Goal: Information Seeking & Learning: Learn about a topic

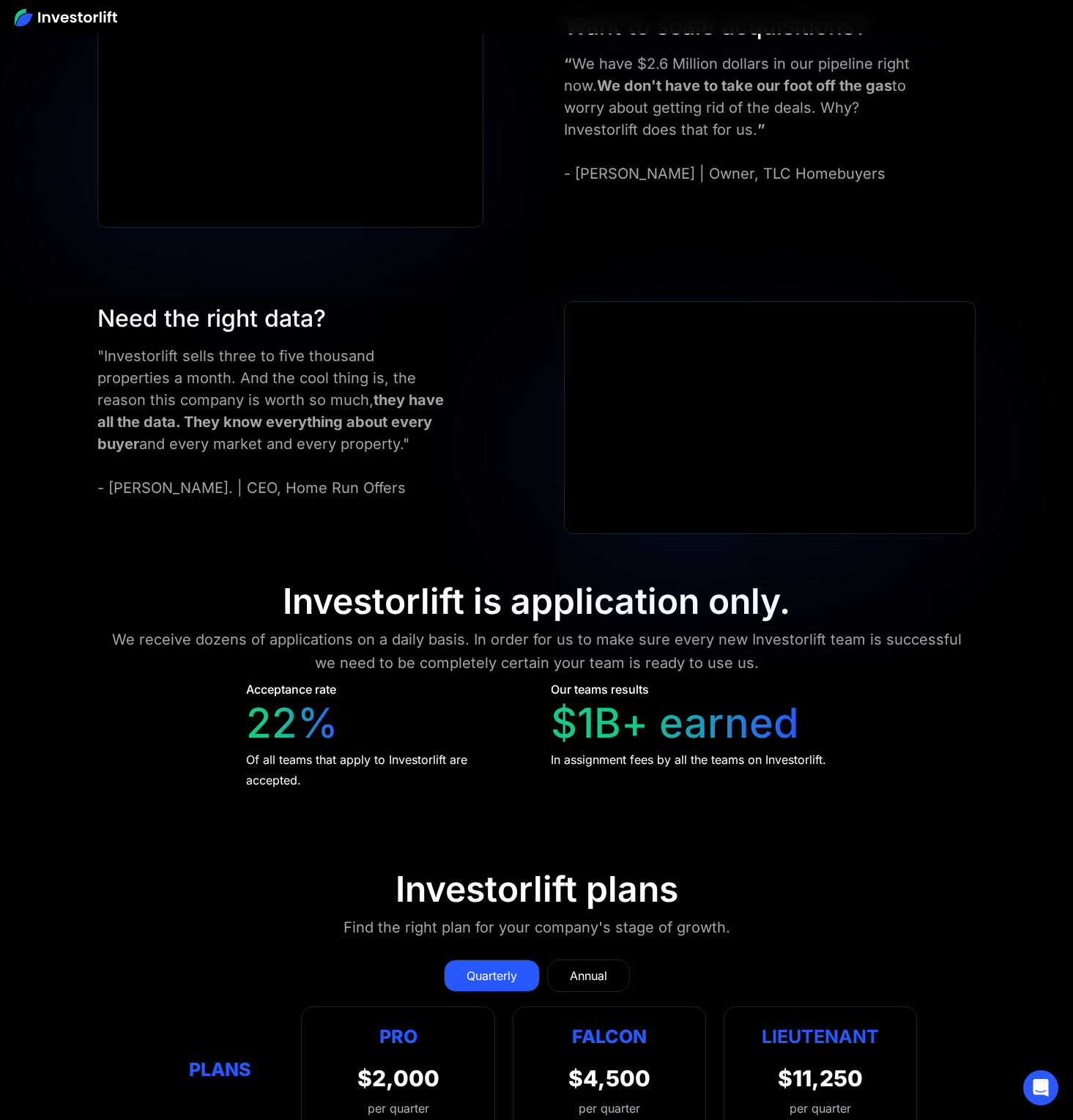
scroll to position [6220, 0]
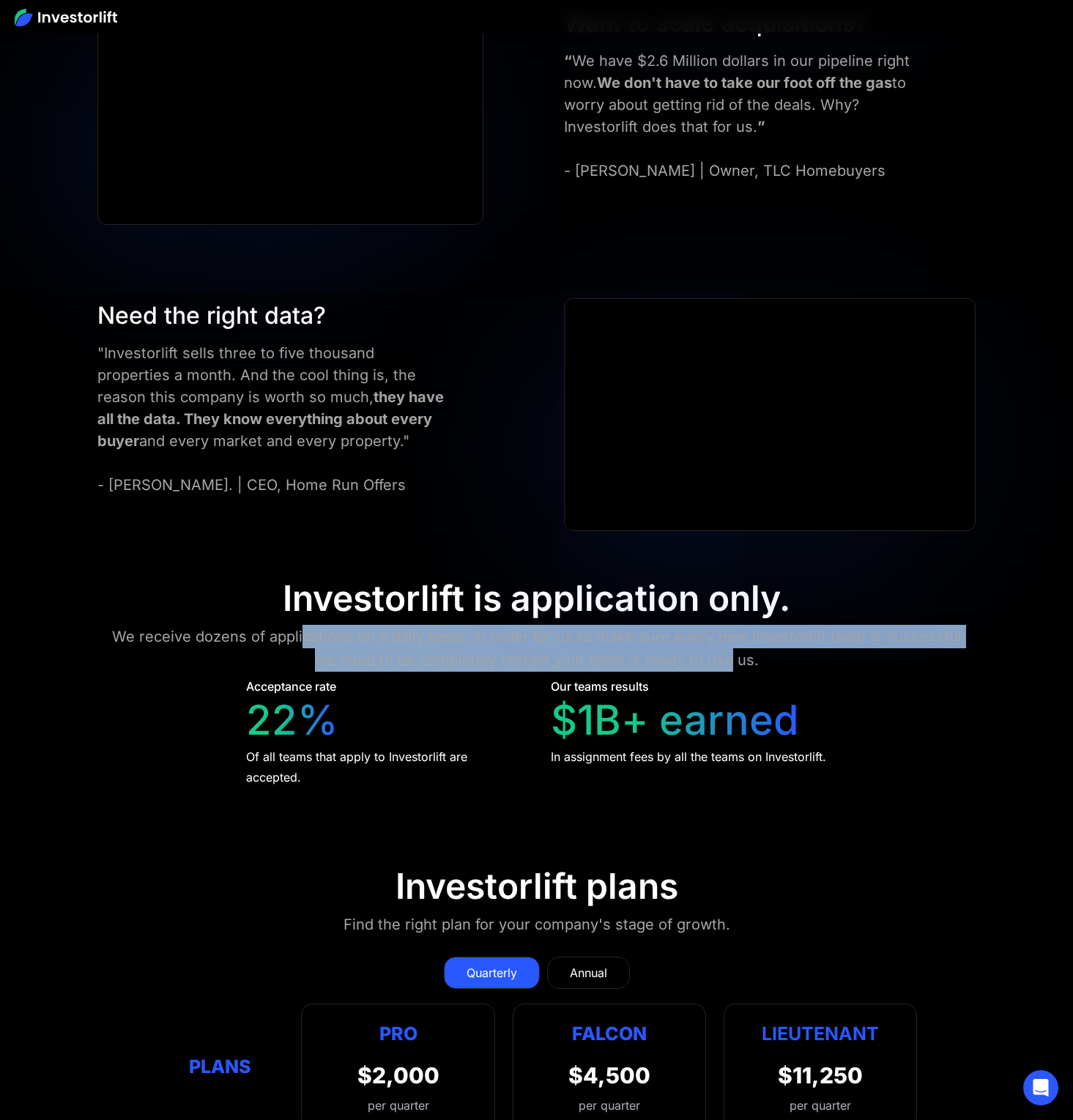
drag, startPoint x: 293, startPoint y: 632, endPoint x: 713, endPoint y: 668, distance: 421.5
click at [713, 668] on div "We receive dozens of applications on a daily basis. In order for us to make sur…" at bounding box center [536, 648] width 858 height 47
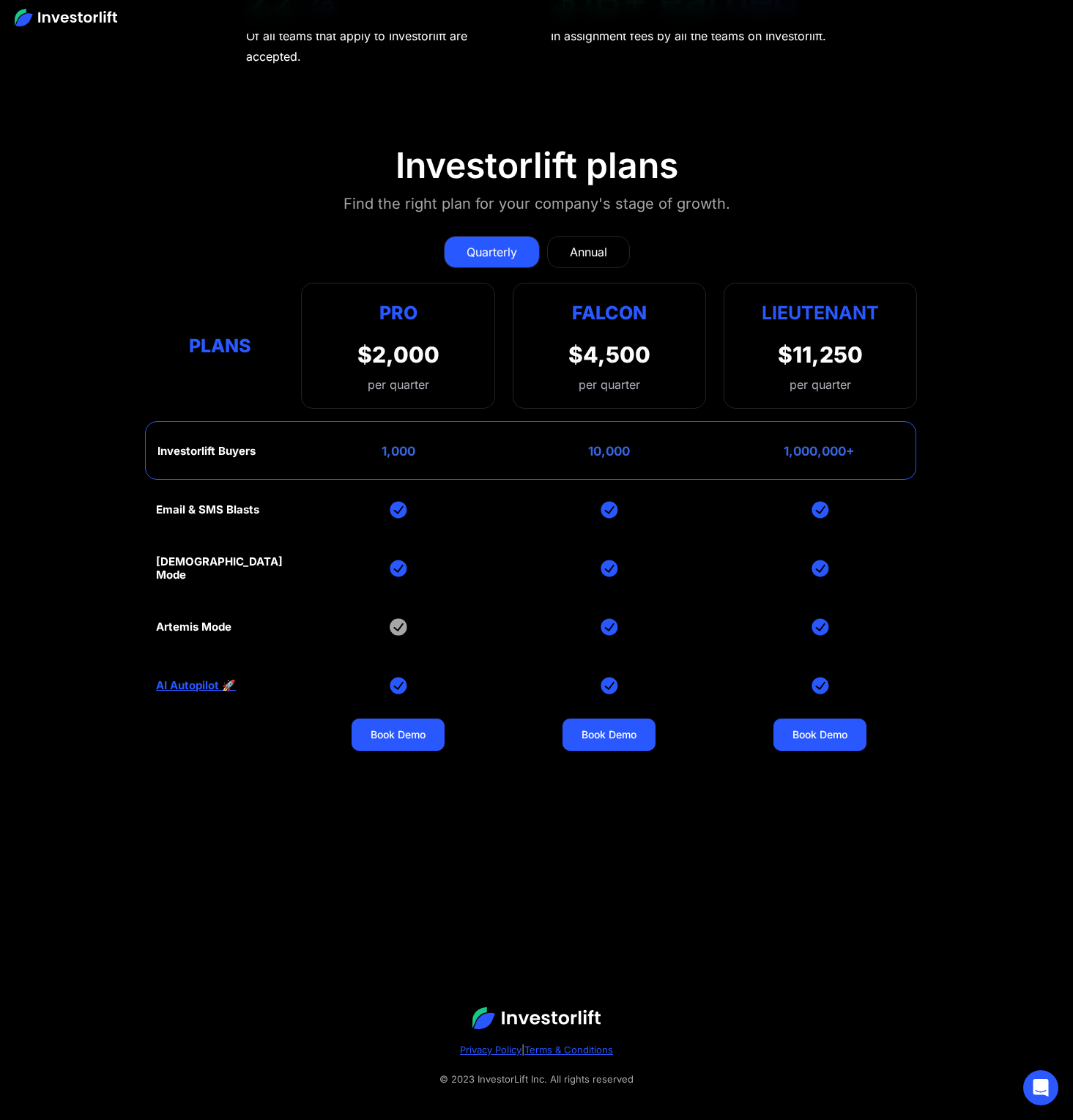
scroll to position [6956, 0]
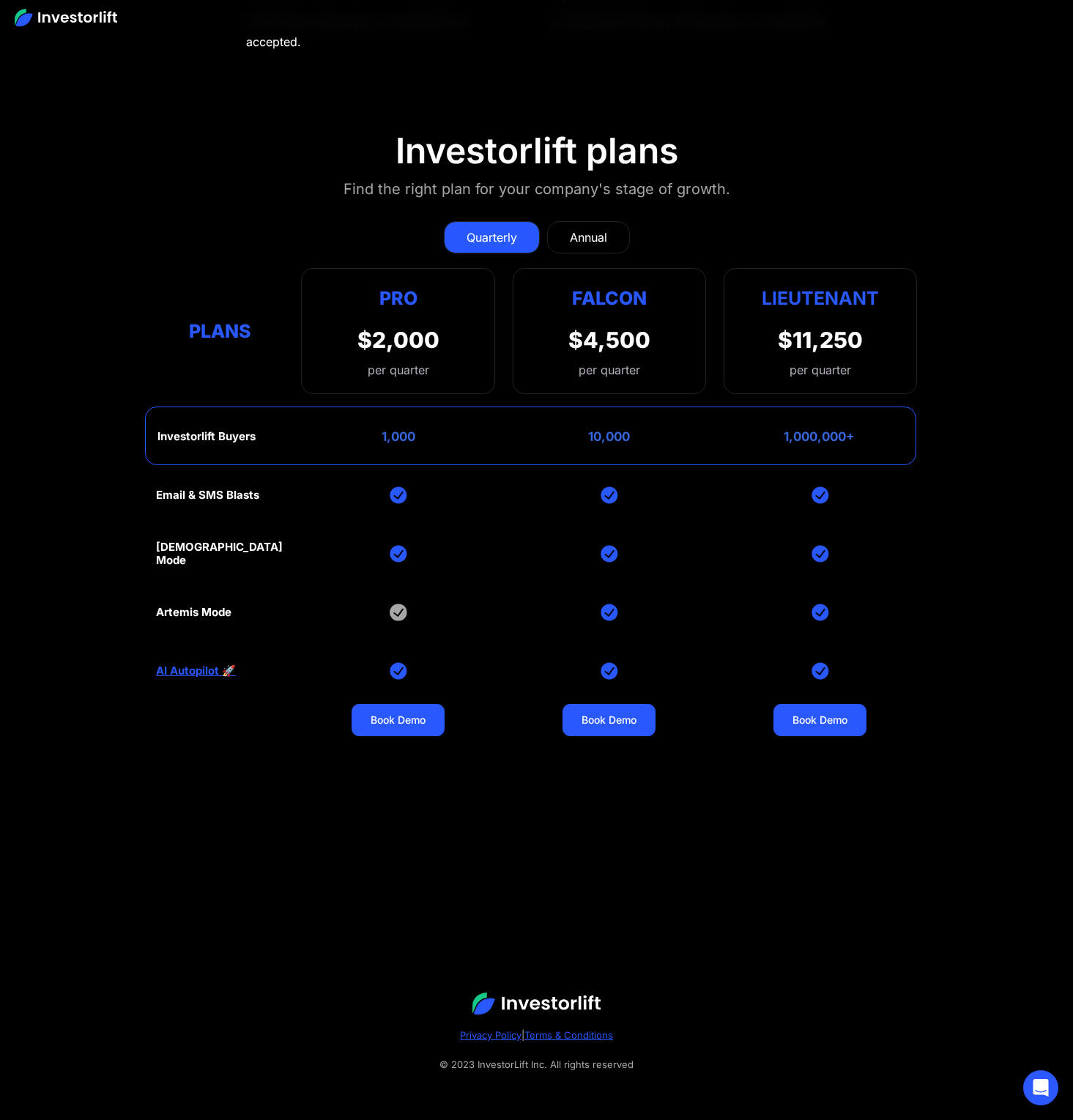
click at [601, 236] on div "Annual" at bounding box center [589, 237] width 37 height 18
click at [486, 236] on div "Quarterly" at bounding box center [492, 237] width 50 height 18
click at [586, 238] on div "Annual" at bounding box center [589, 237] width 37 height 18
click at [472, 239] on div "Quarterly" at bounding box center [492, 237] width 50 height 18
click at [597, 237] on div "Annual" at bounding box center [589, 237] width 37 height 18
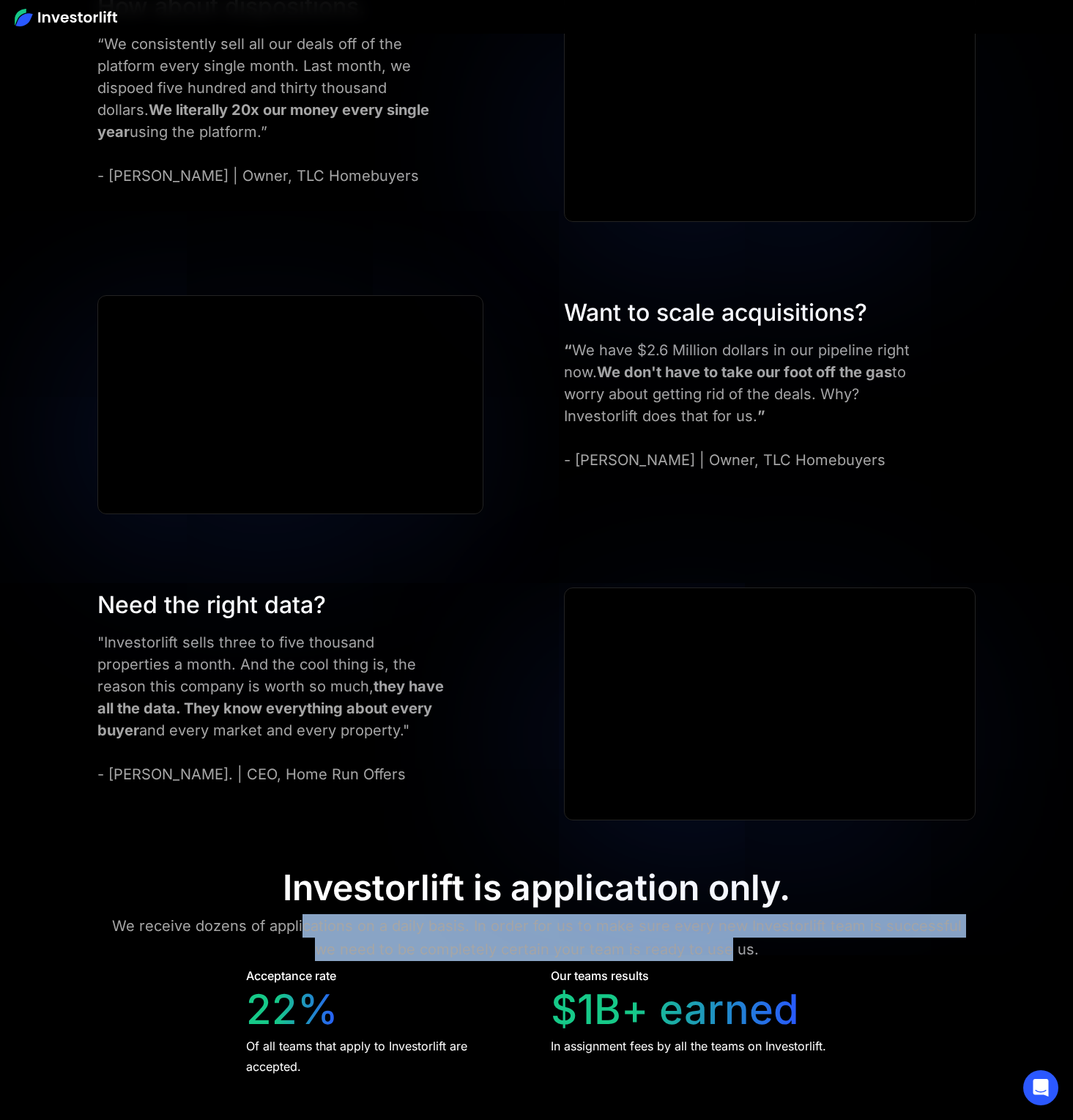
scroll to position [6587, 0]
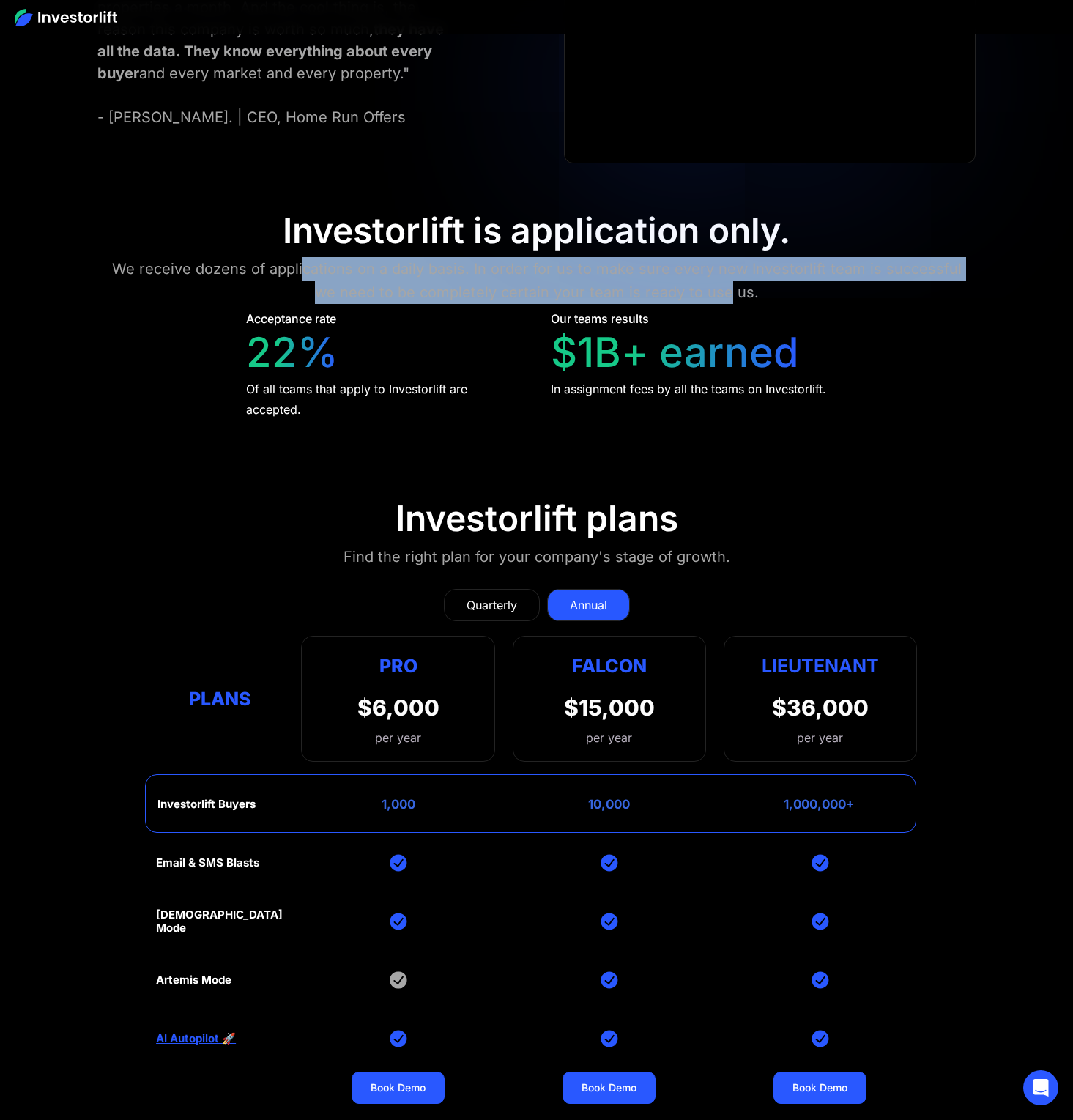
click at [510, 288] on div "We receive dozens of applications on a daily basis. In order for us to make sur…" at bounding box center [536, 280] width 858 height 47
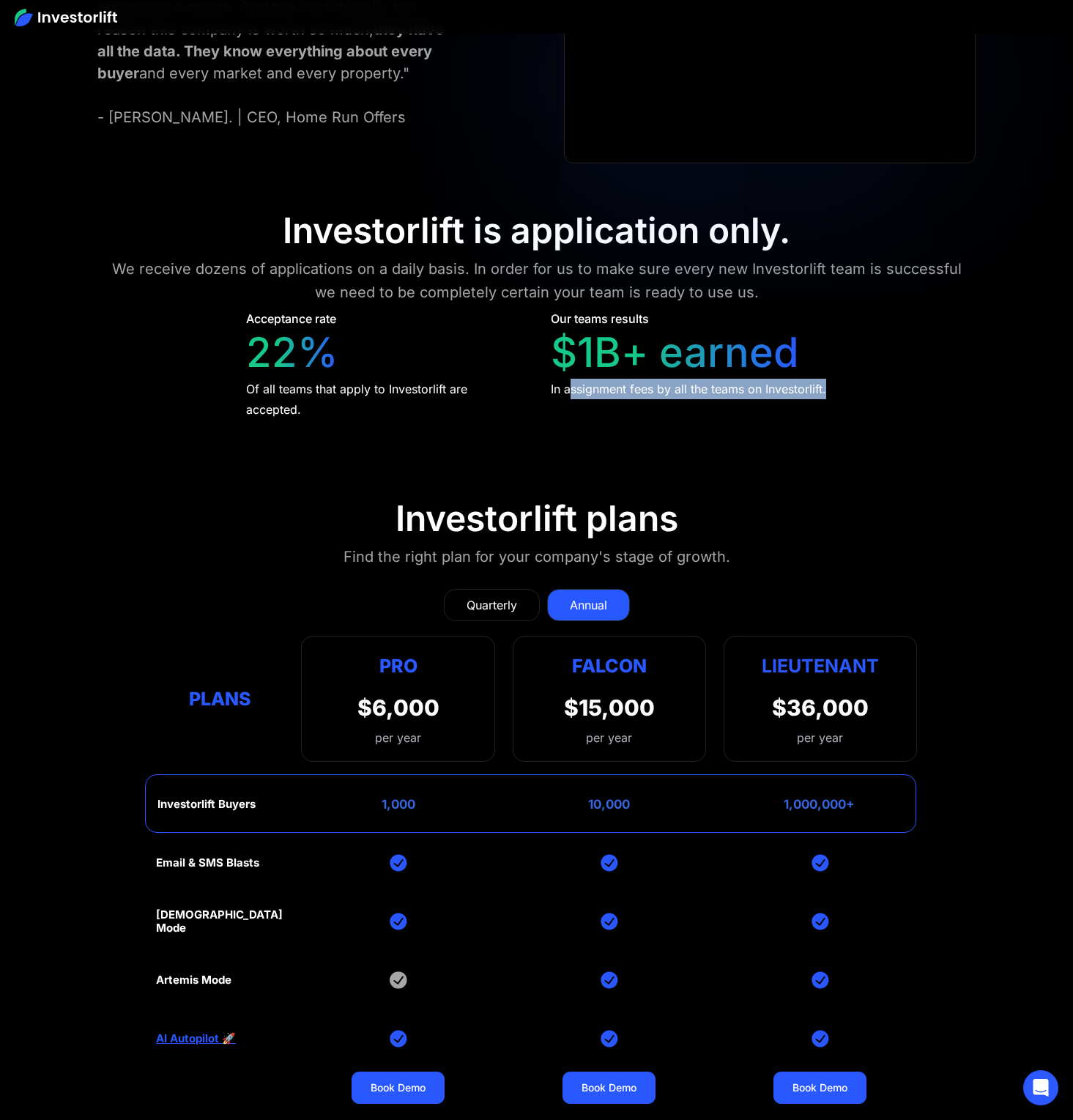
drag, startPoint x: 569, startPoint y: 387, endPoint x: 852, endPoint y: 393, distance: 283.1
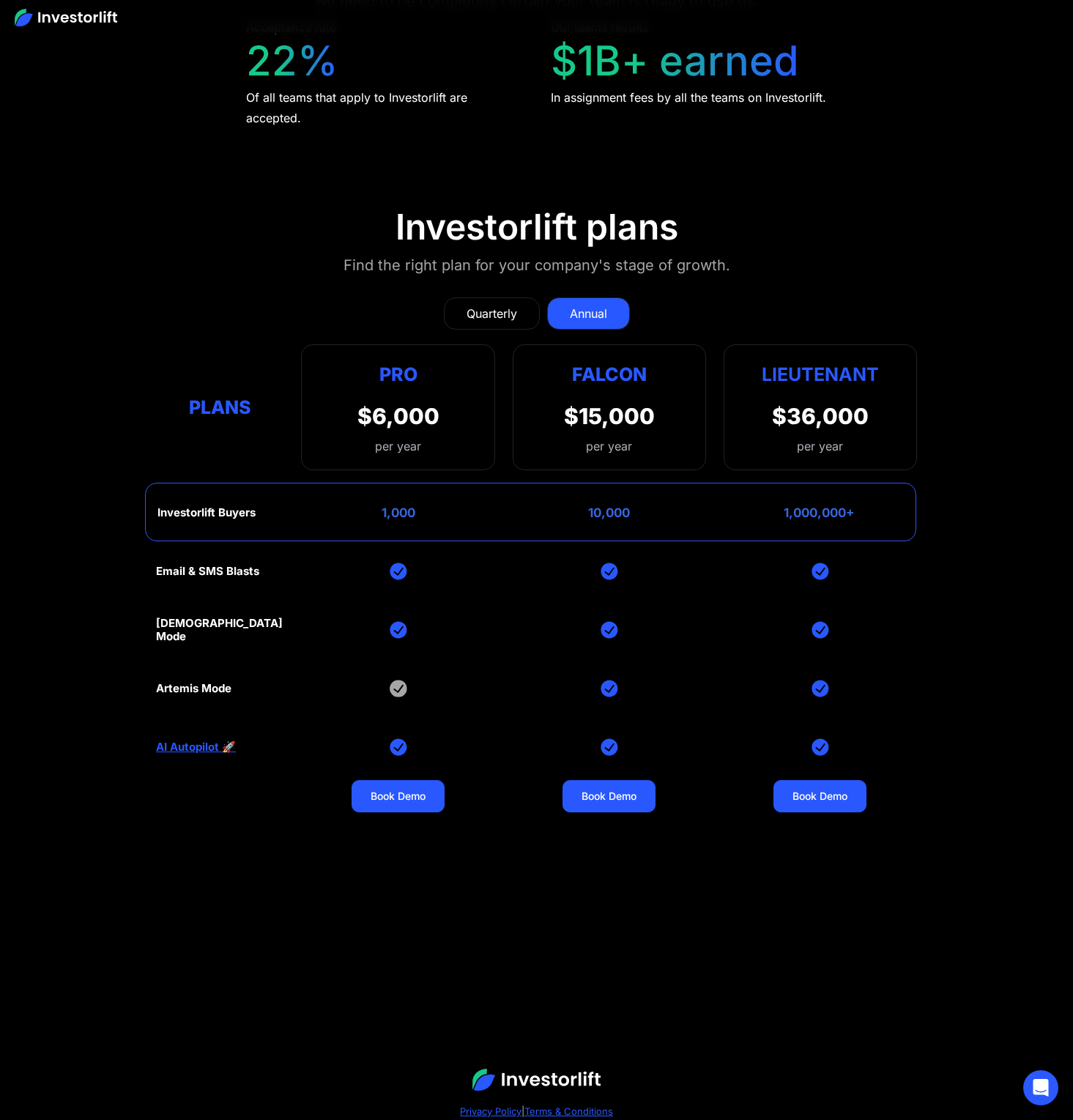
scroll to position [6682, 0]
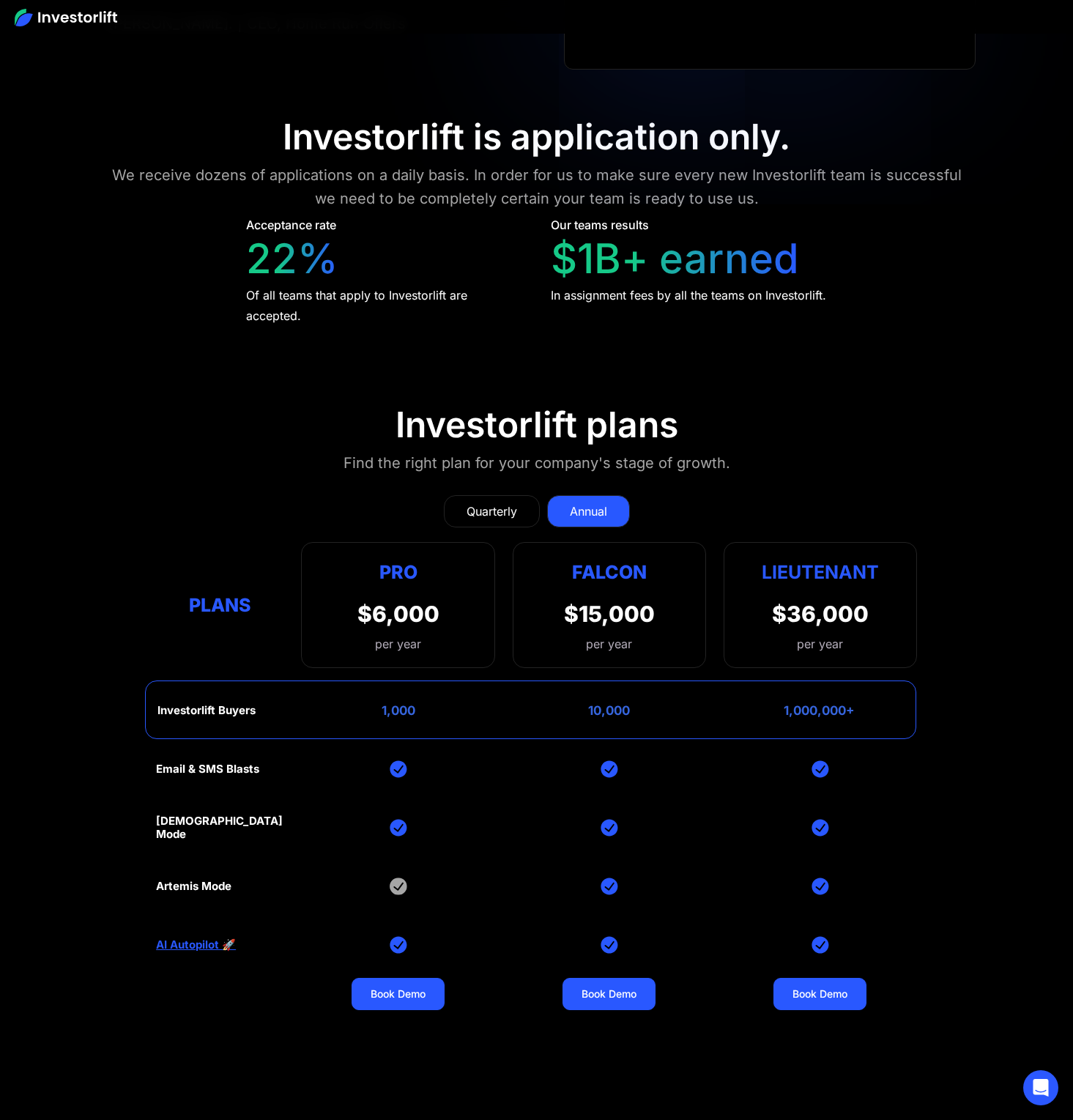
click at [506, 508] on div "Quarterly" at bounding box center [492, 511] width 50 height 18
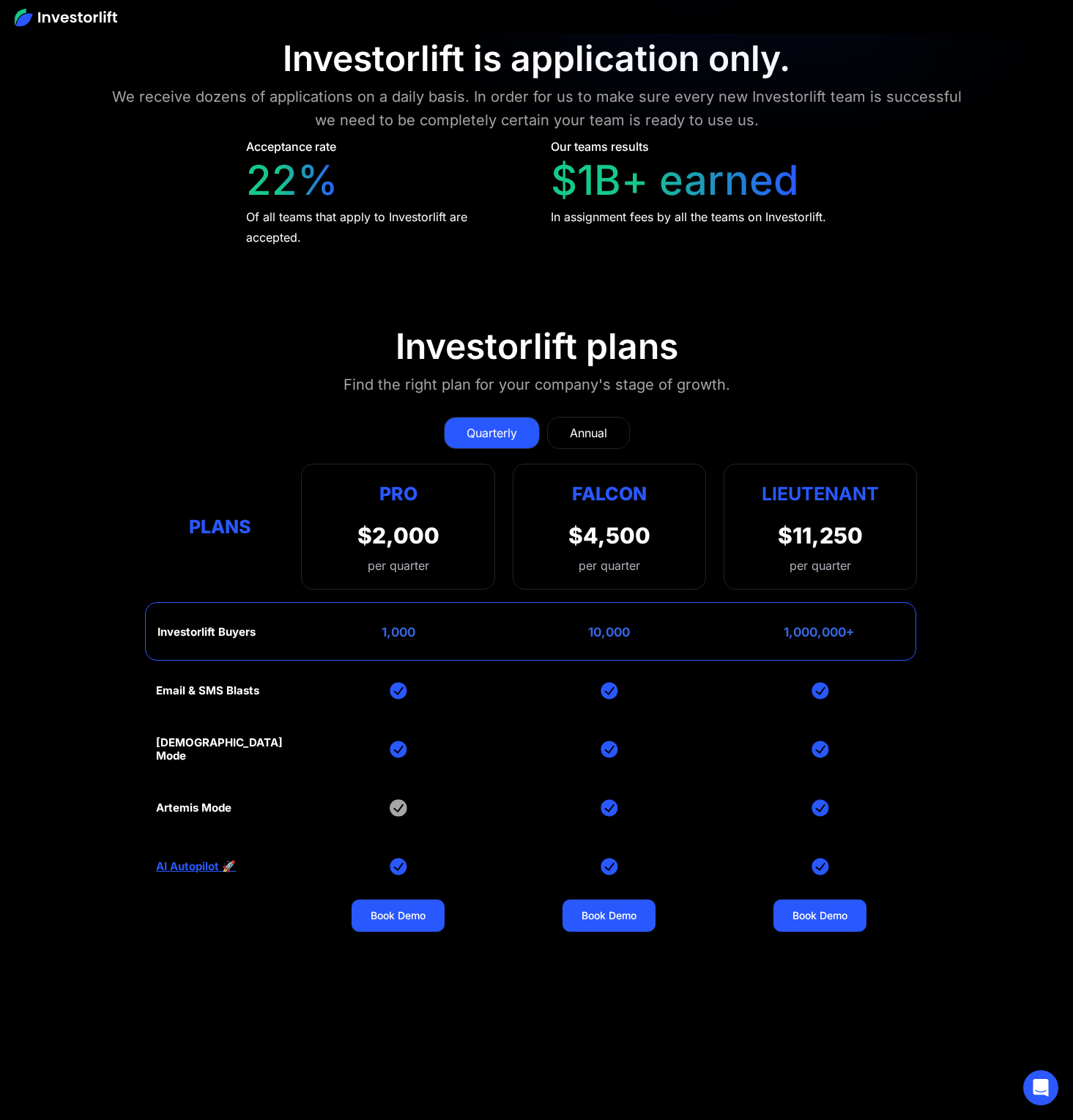
scroll to position [6692, 0]
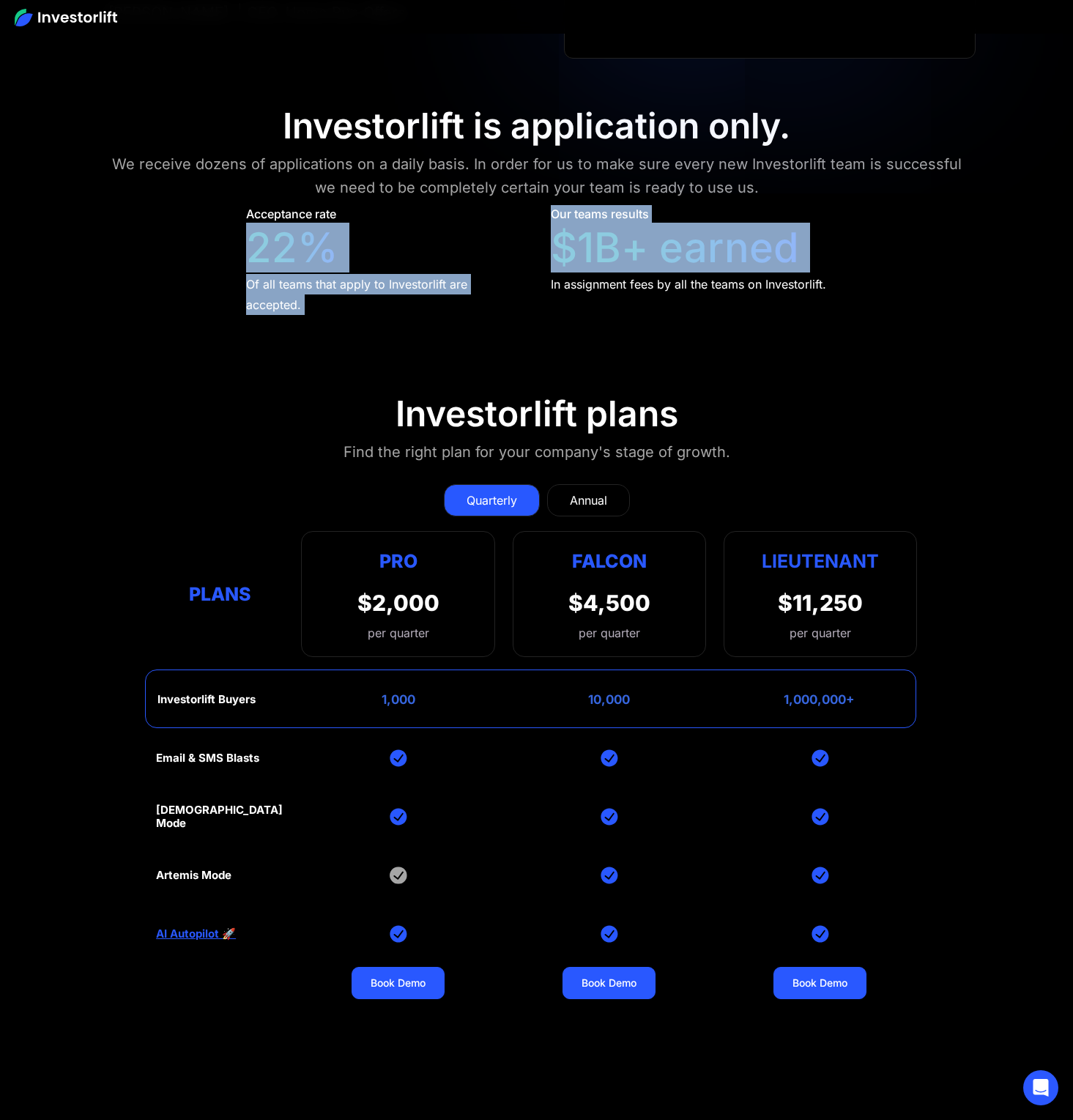
drag, startPoint x: 822, startPoint y: 255, endPoint x: 232, endPoint y: 255, distance: 590.0
drag, startPoint x: 239, startPoint y: 254, endPoint x: 881, endPoint y: 283, distance: 642.7
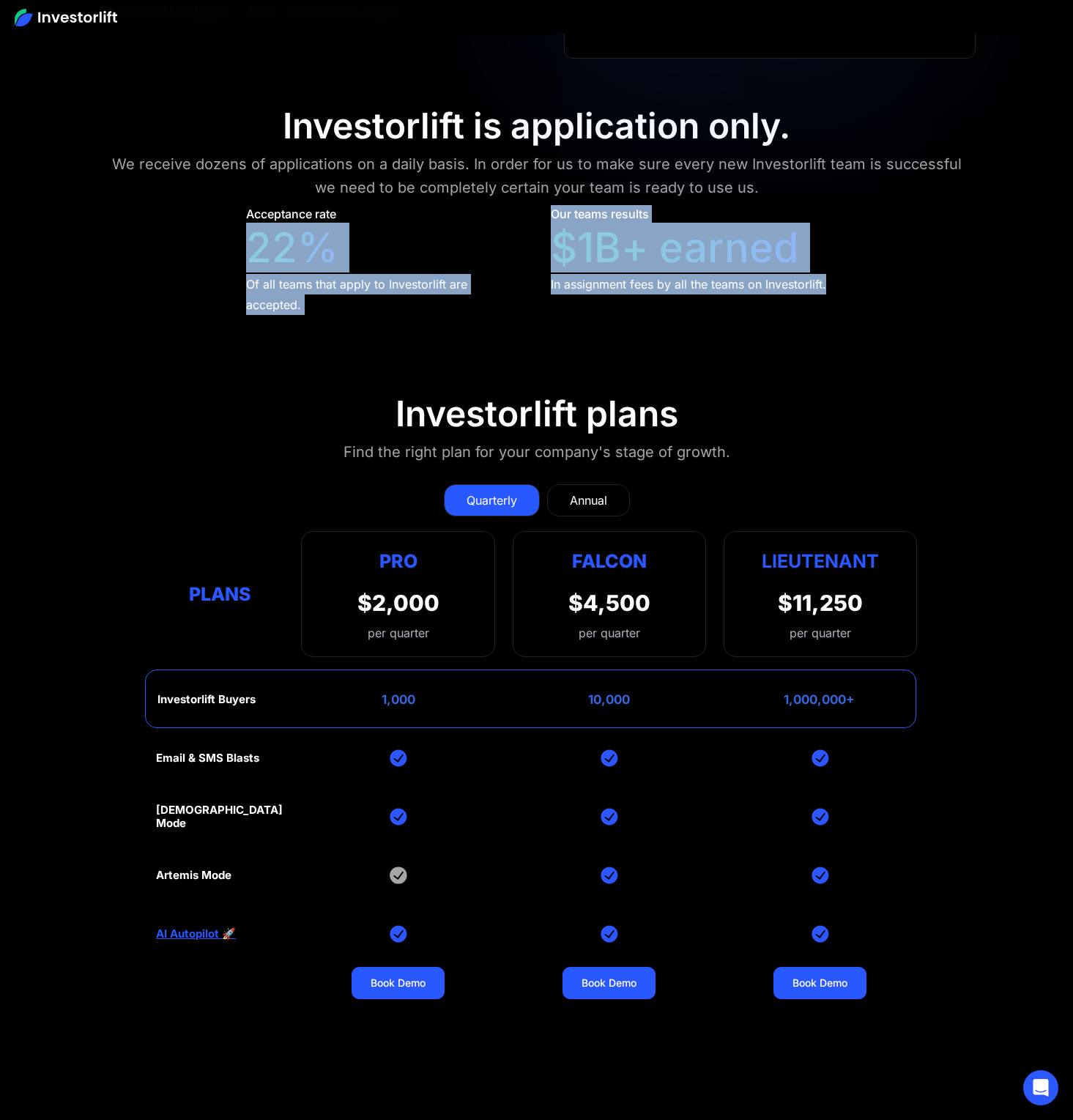
drag, startPoint x: 850, startPoint y: 266, endPoint x: 244, endPoint y: 257, distance: 606.1
